Goal: Task Accomplishment & Management: Use online tool/utility

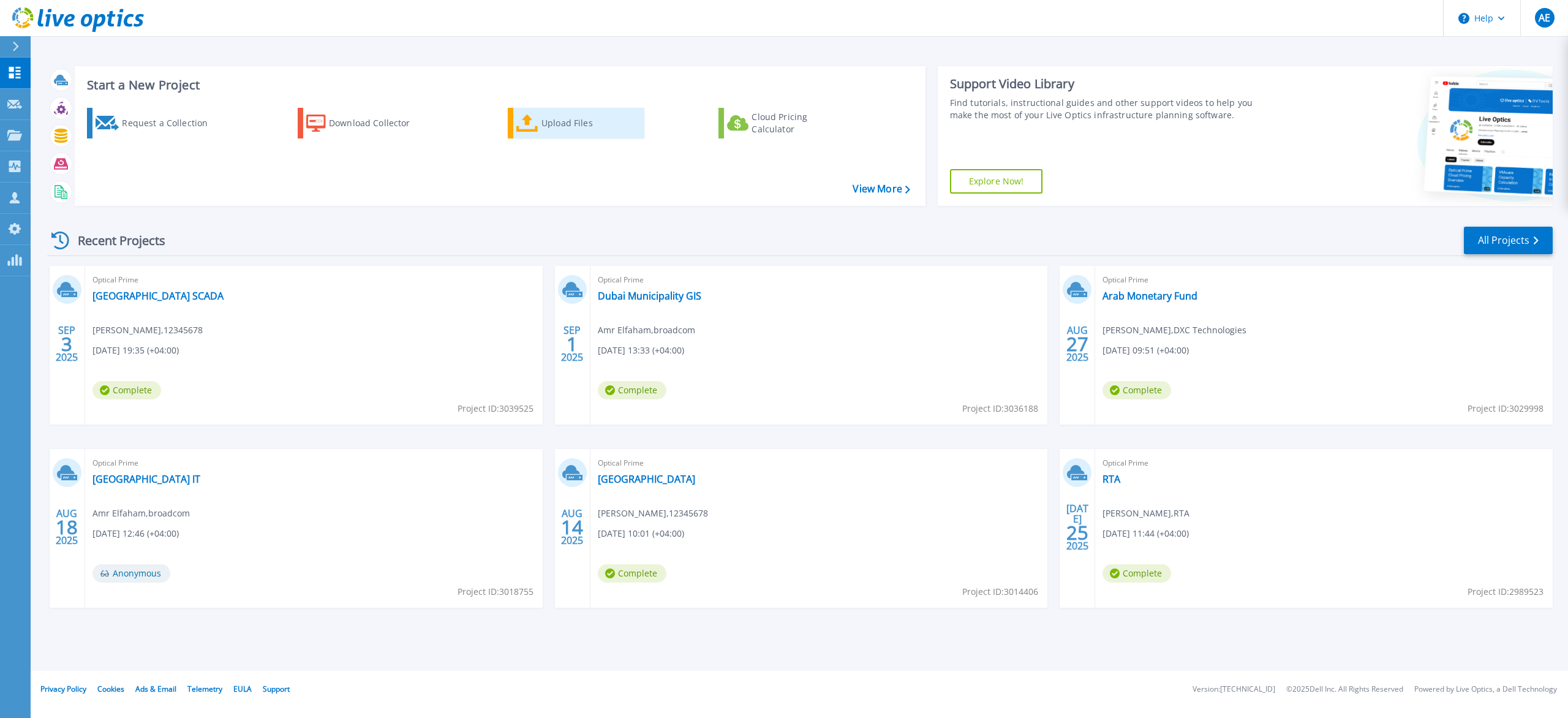
click at [570, 125] on div "Upload Files" at bounding box center [590, 123] width 98 height 24
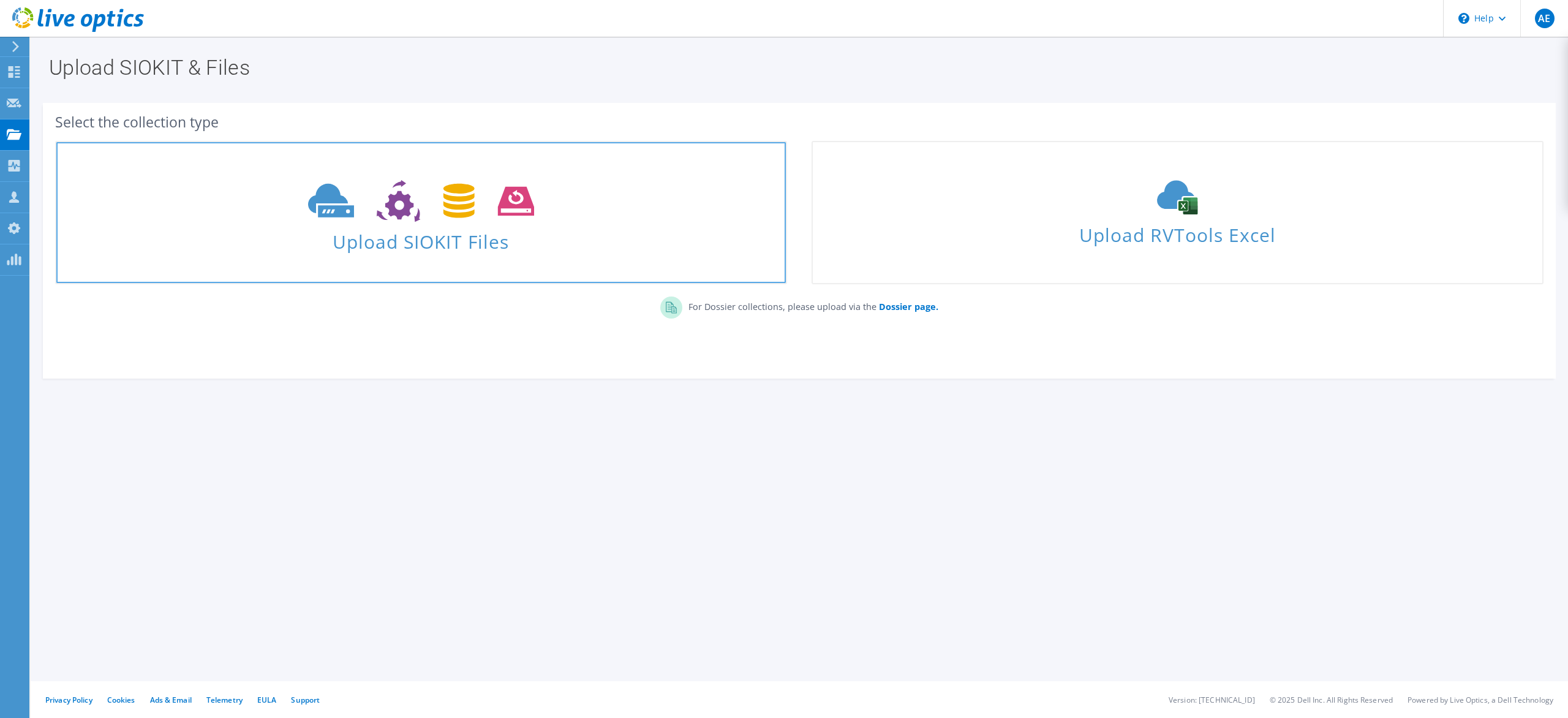
click at [513, 276] on link "Upload SIOKIT Files" at bounding box center [421, 212] width 732 height 143
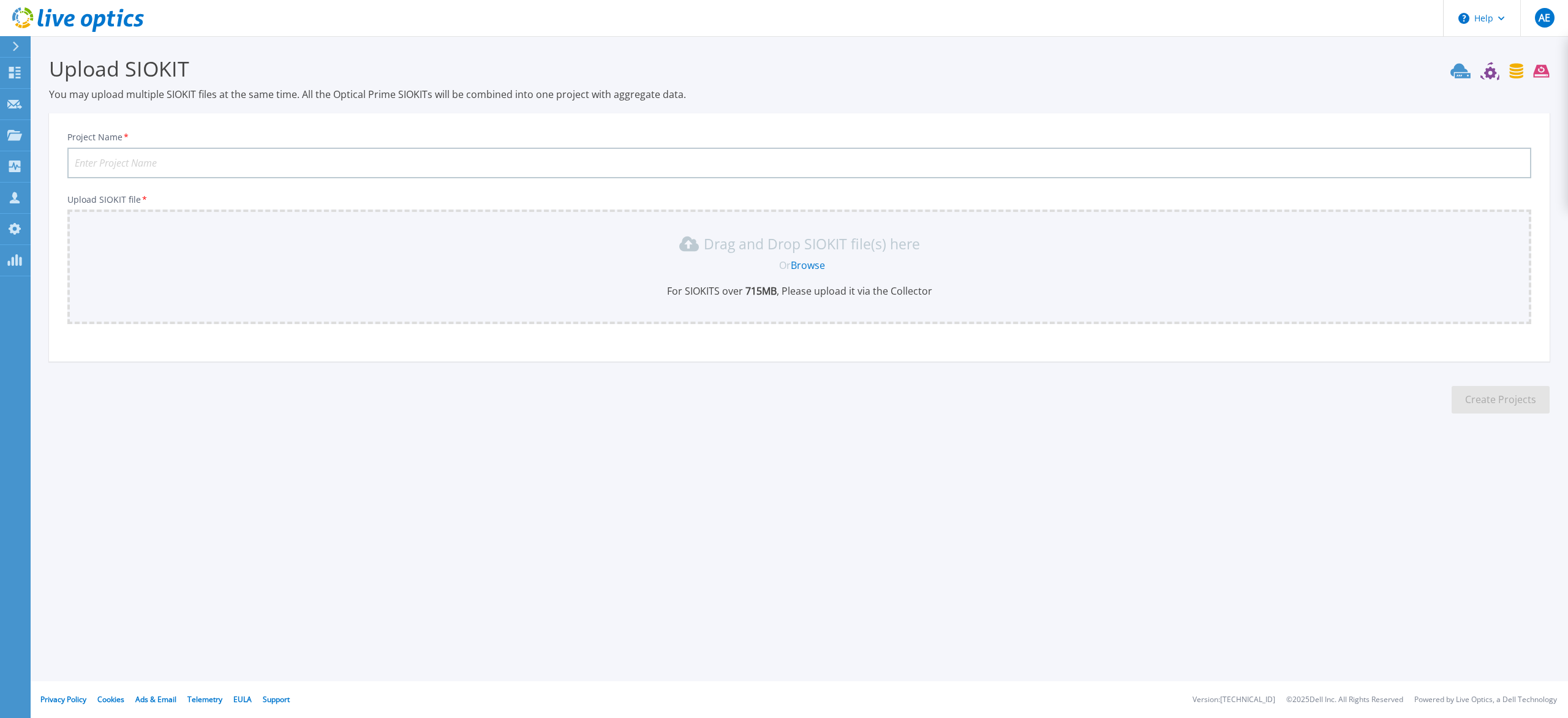
click at [807, 263] on link "Browse" at bounding box center [808, 265] width 34 height 14
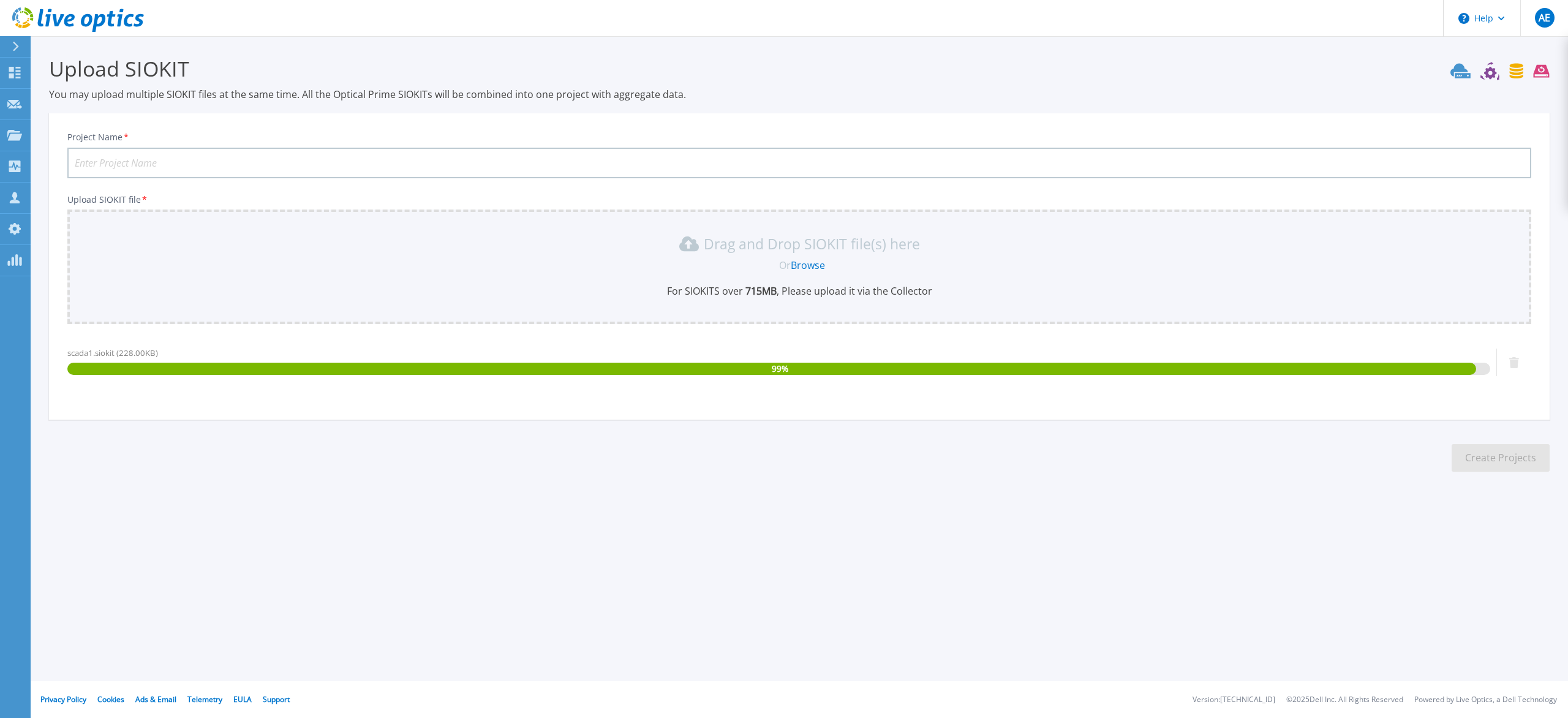
click at [336, 158] on input "Project Name *" at bounding box center [799, 163] width 1464 height 31
type input "Dubai Municipality SCADA 2"
click at [1484, 453] on button "Create Projects" at bounding box center [1500, 458] width 98 height 27
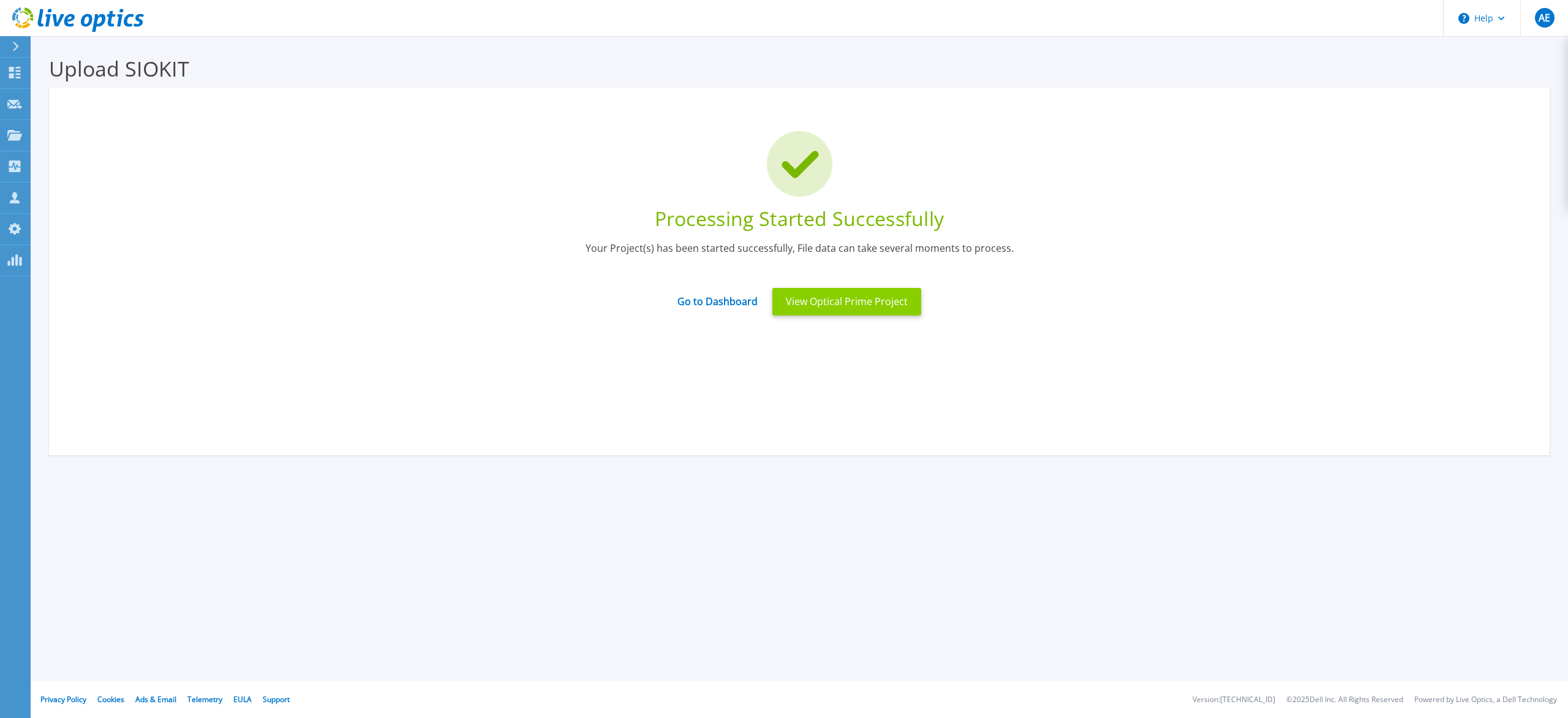
click at [829, 302] on button "View Optical Prime Project" at bounding box center [846, 301] width 149 height 27
